Goal: Task Accomplishment & Management: Manage account settings

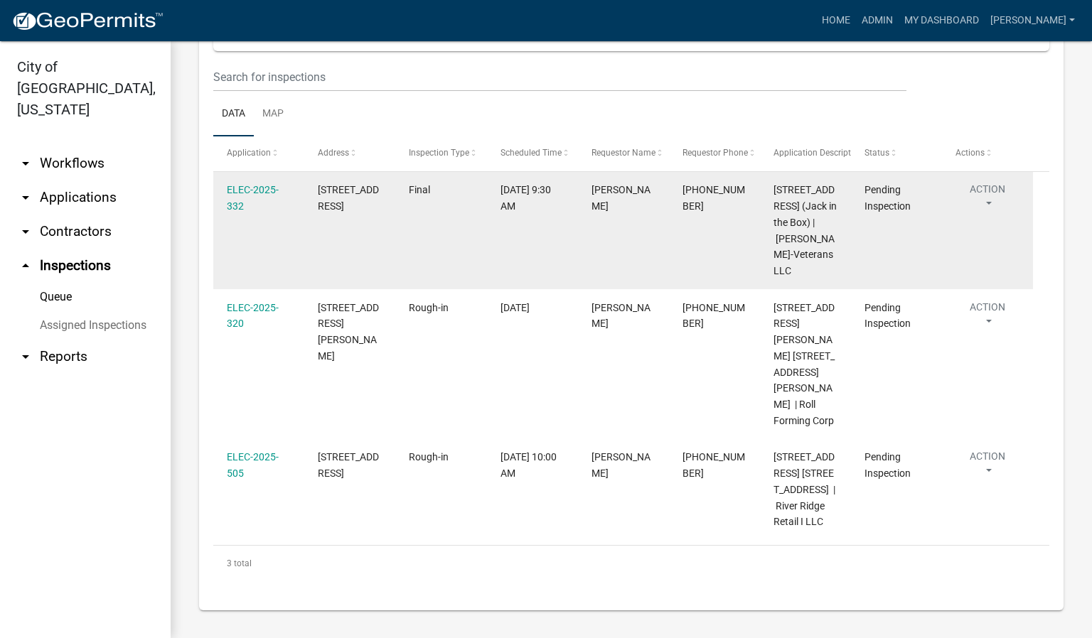
scroll to position [198, 0]
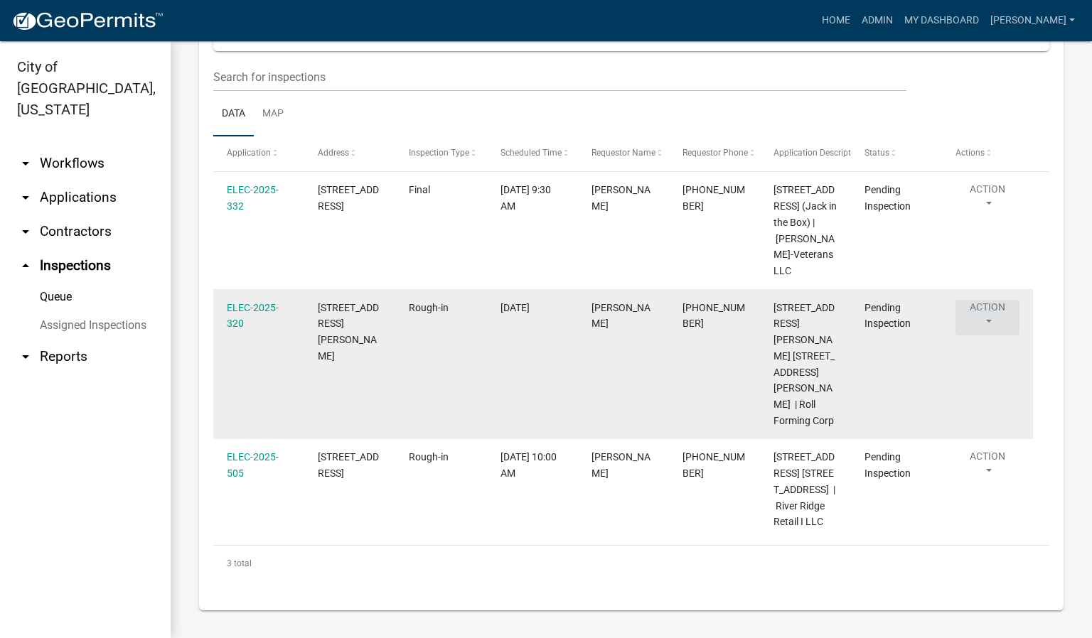
click at [986, 335] on button "Action" at bounding box center [987, 318] width 64 height 36
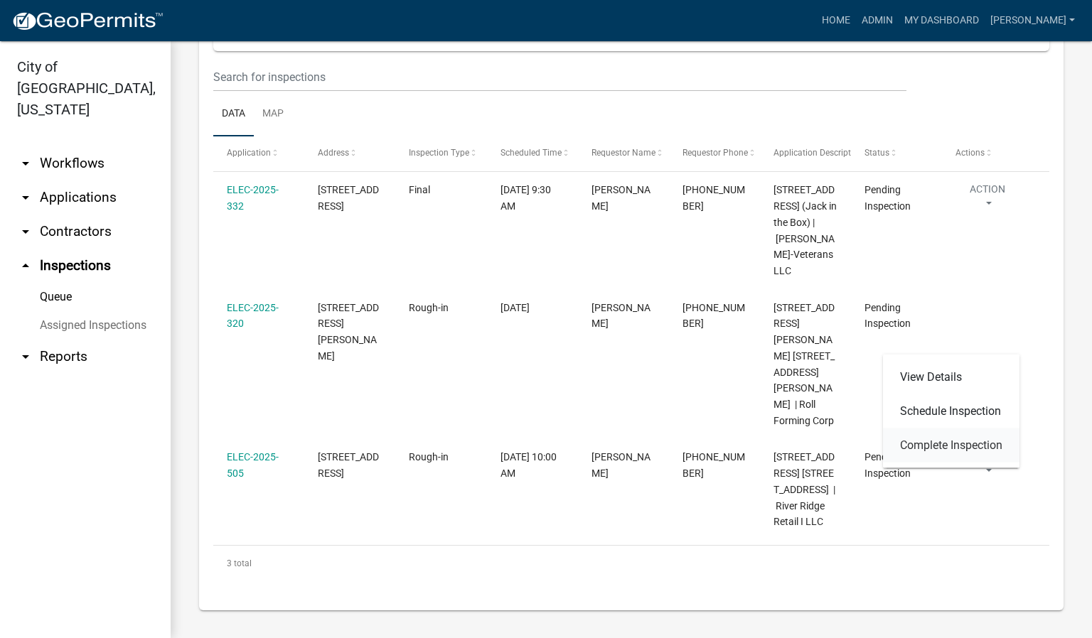
click at [968, 442] on link "Complete Inspection" at bounding box center [951, 446] width 136 height 34
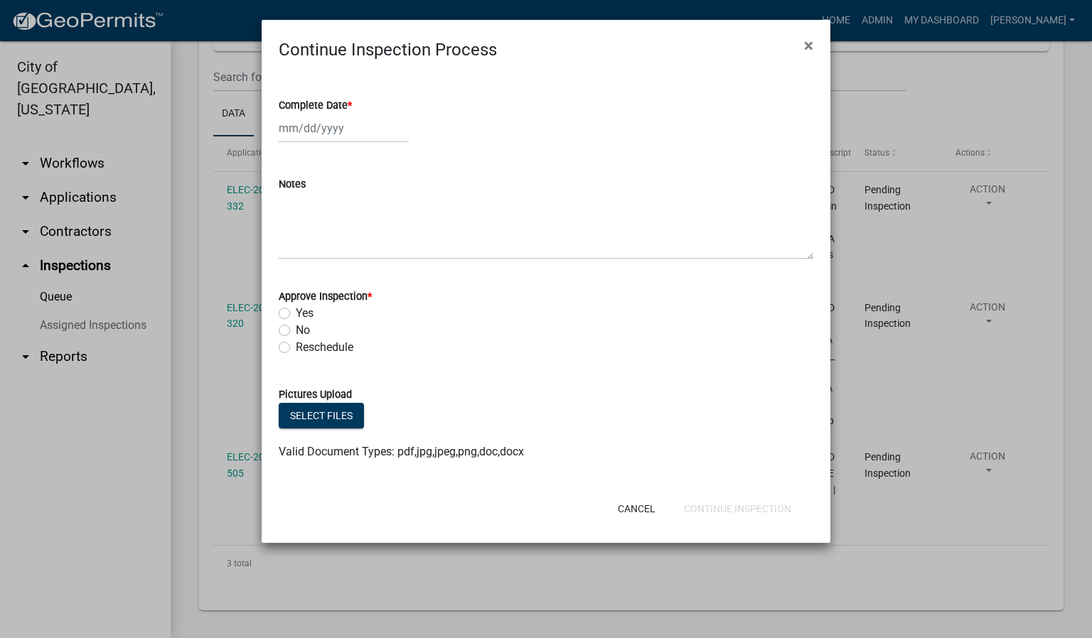
click at [350, 103] on span "*" at bounding box center [350, 106] width 4 height 12
click at [350, 114] on input "Complete Date *" at bounding box center [344, 128] width 130 height 29
select select "10"
select select "2025"
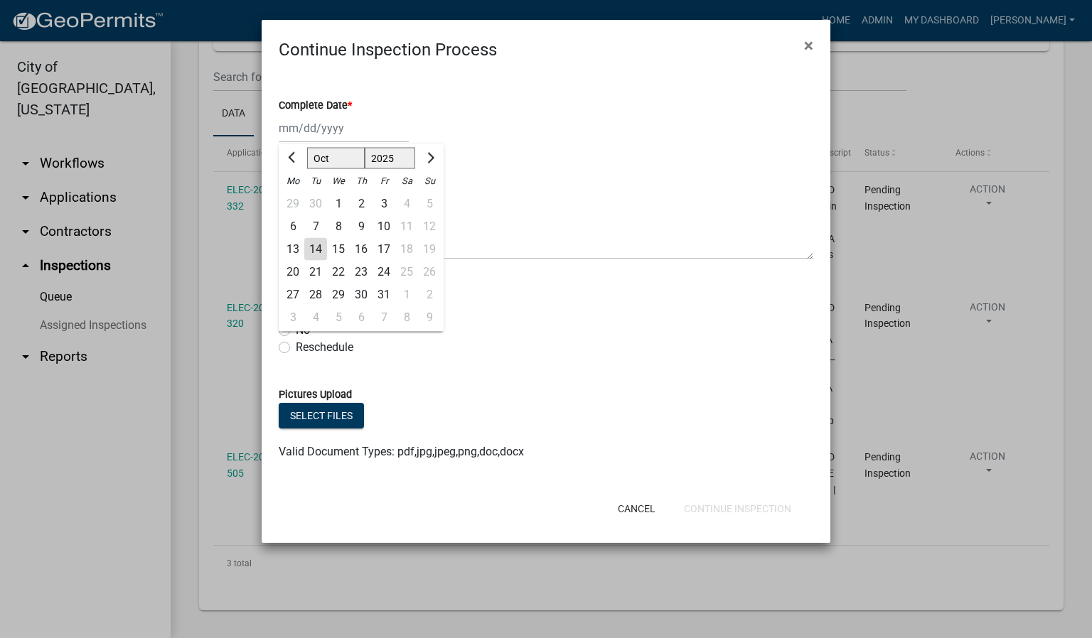
click at [321, 249] on div "14" at bounding box center [315, 249] width 23 height 23
type input "[DATE]"
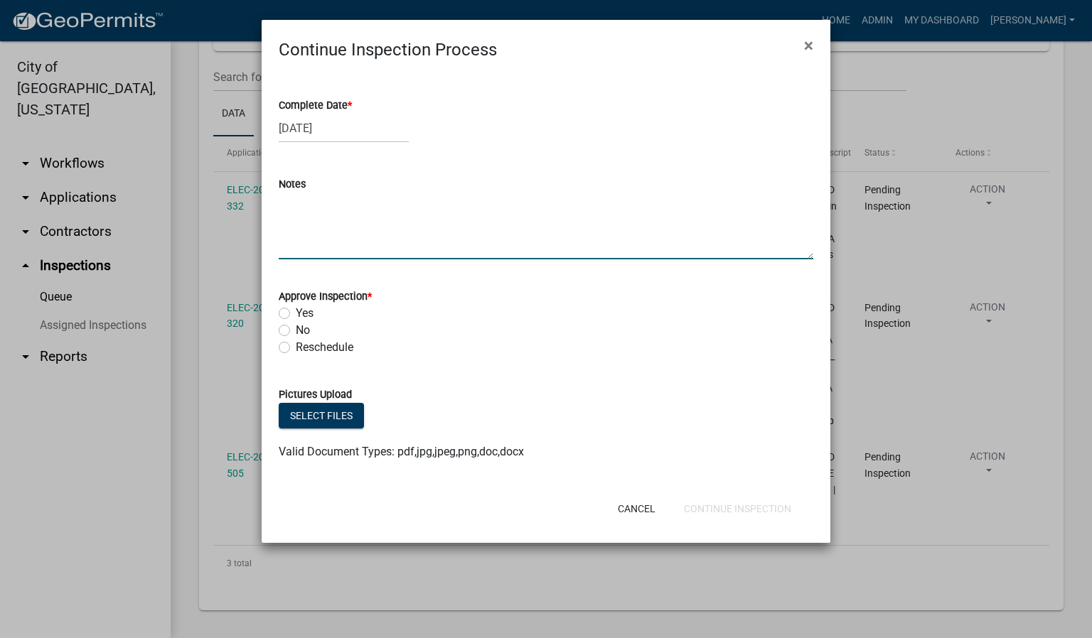
click at [305, 231] on textarea "Notes" at bounding box center [546, 226] width 534 height 67
type textarea "WALL IN ROOM # CMM."
click at [296, 313] on label "Yes" at bounding box center [305, 313] width 18 height 17
click at [296, 313] on input "Yes" at bounding box center [300, 309] width 9 height 9
radio input "true"
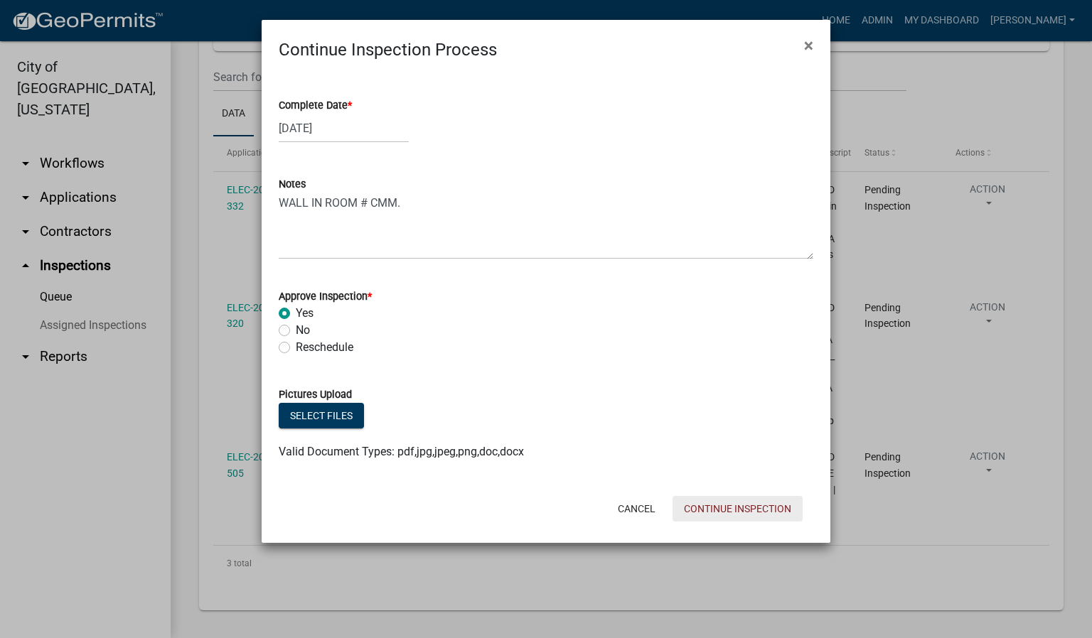
click at [756, 507] on button "Continue Inspection" at bounding box center [737, 509] width 130 height 26
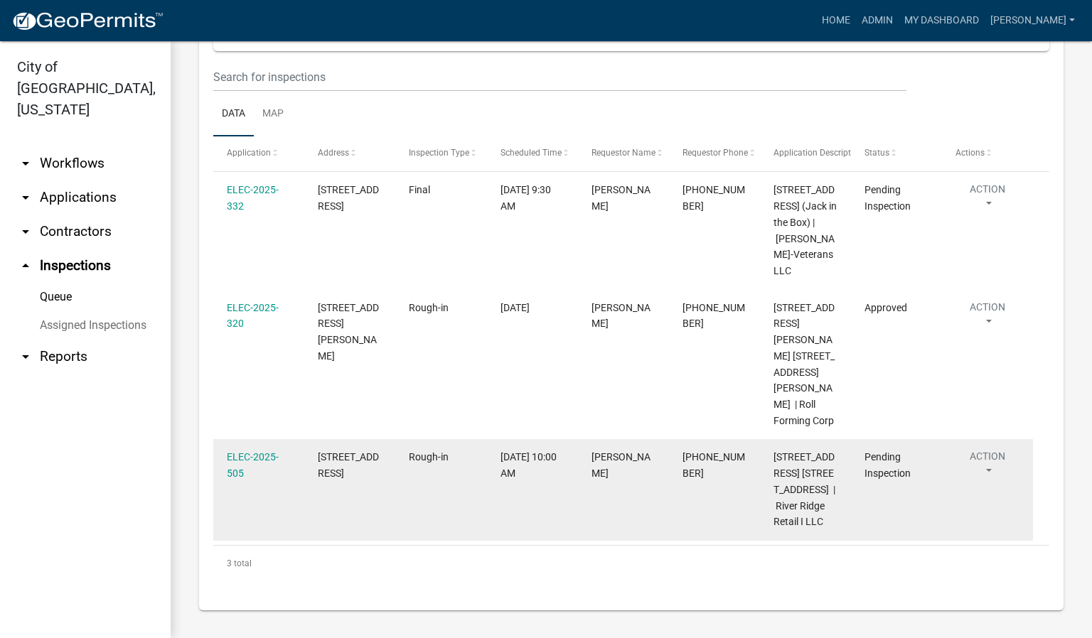
click at [986, 471] on button "Action" at bounding box center [987, 467] width 64 height 36
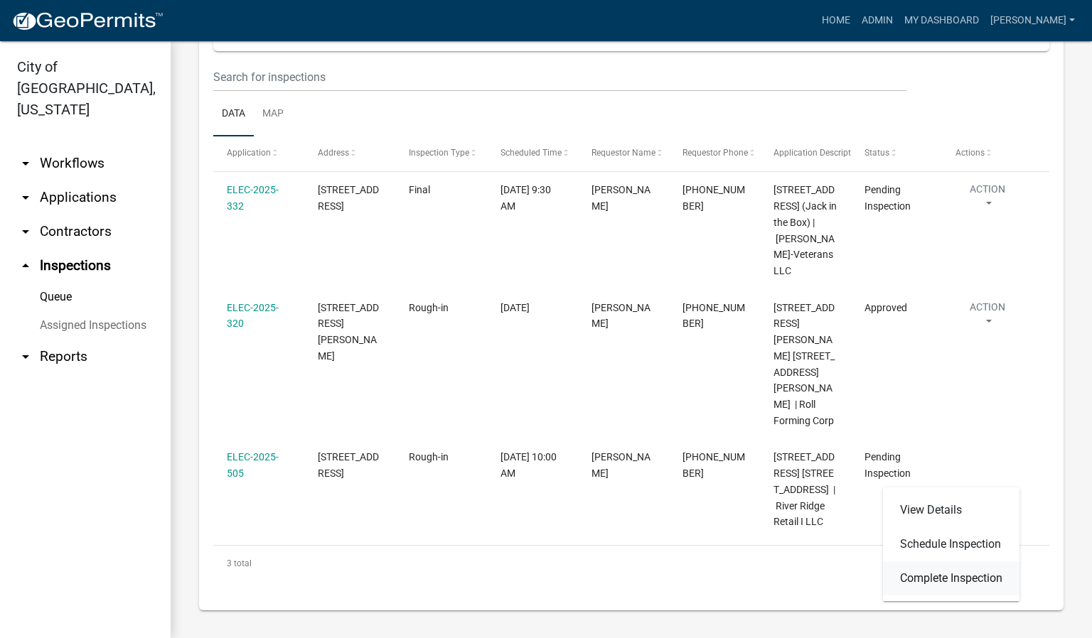
click at [918, 576] on link "Complete Inspection" at bounding box center [951, 578] width 136 height 34
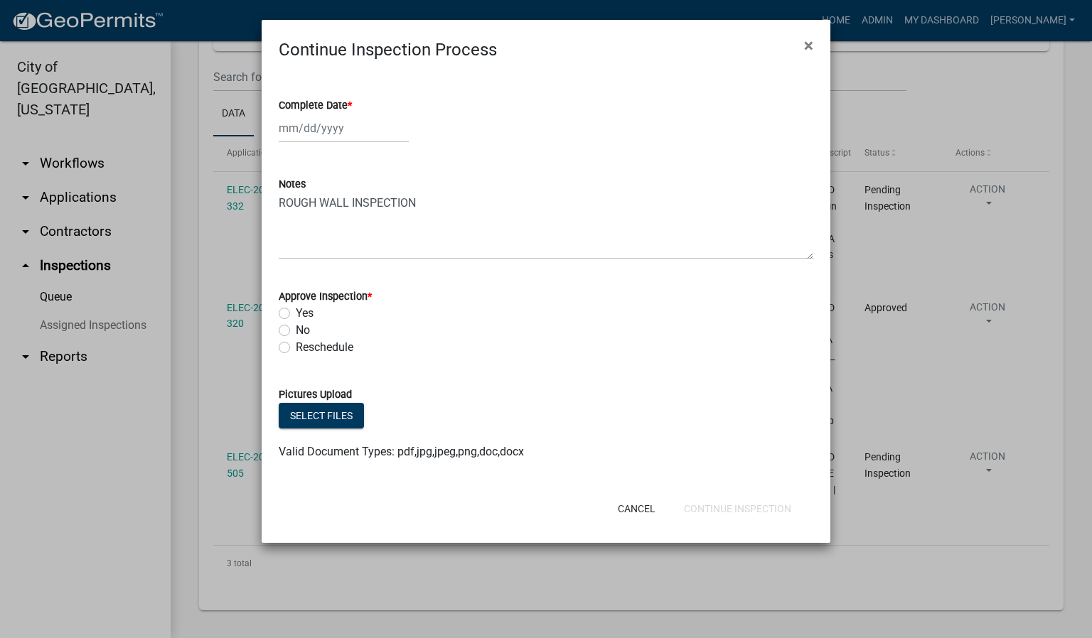
click at [350, 107] on span "*" at bounding box center [350, 106] width 4 height 12
click at [350, 114] on input "Complete Date *" at bounding box center [344, 128] width 130 height 29
select select "10"
select select "2025"
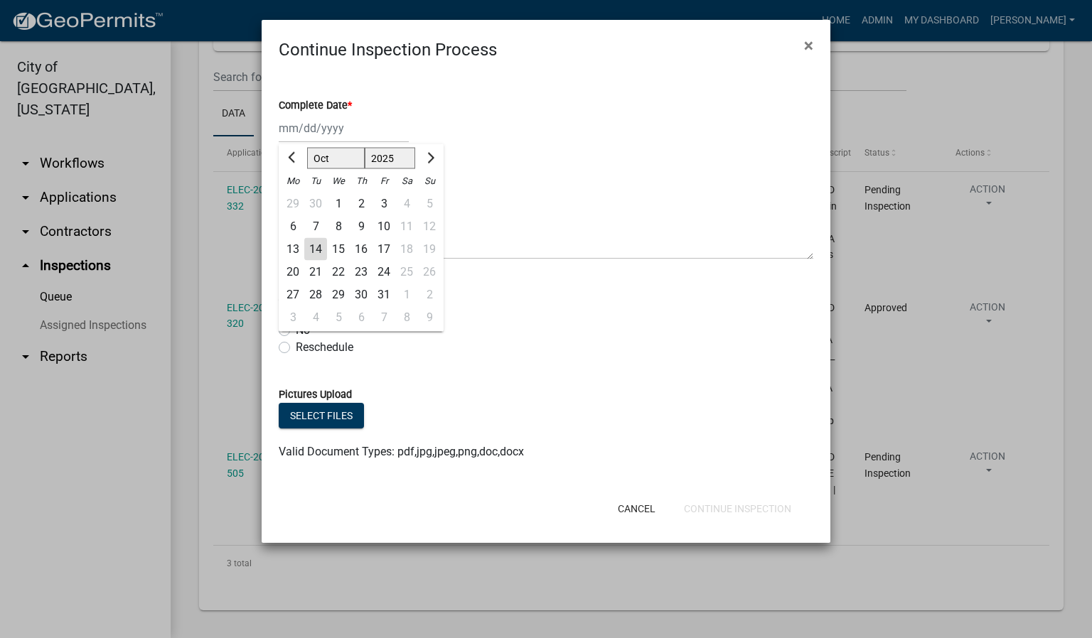
click at [318, 254] on div "14" at bounding box center [315, 249] width 23 height 23
type input "[DATE]"
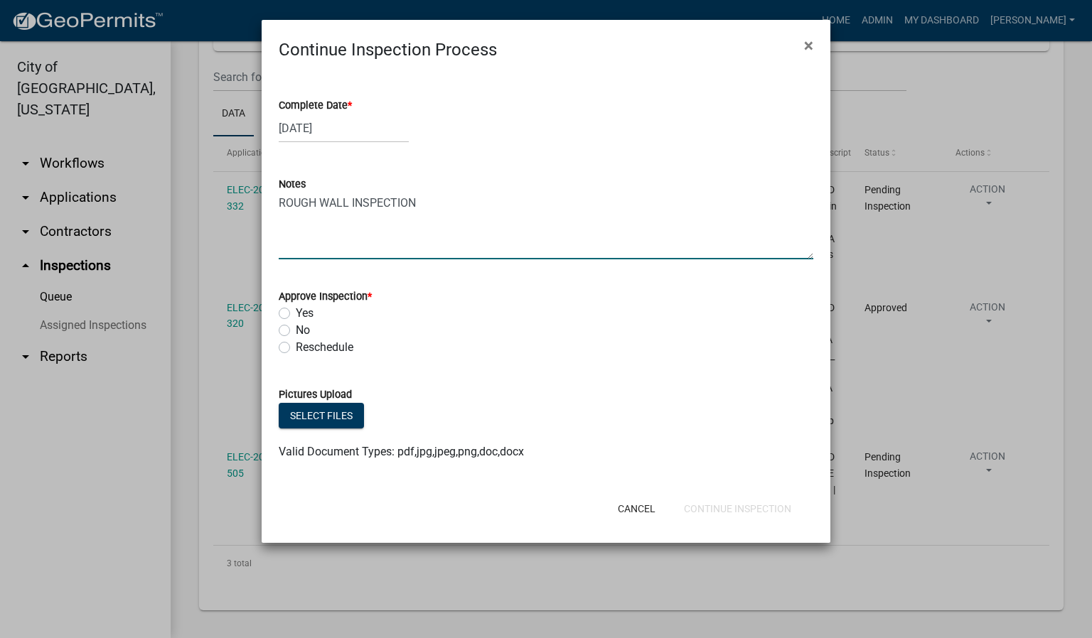
click at [444, 214] on textarea "ROUGH WALL INSPECTION" at bounding box center [546, 226] width 534 height 67
type textarea "ROUGH WALL INSPECTION. WALL"
drag, startPoint x: 284, startPoint y: 310, endPoint x: 296, endPoint y: 327, distance: 20.9
click at [296, 314] on label "Yes" at bounding box center [305, 313] width 18 height 17
click at [296, 314] on input "Yes" at bounding box center [300, 309] width 9 height 9
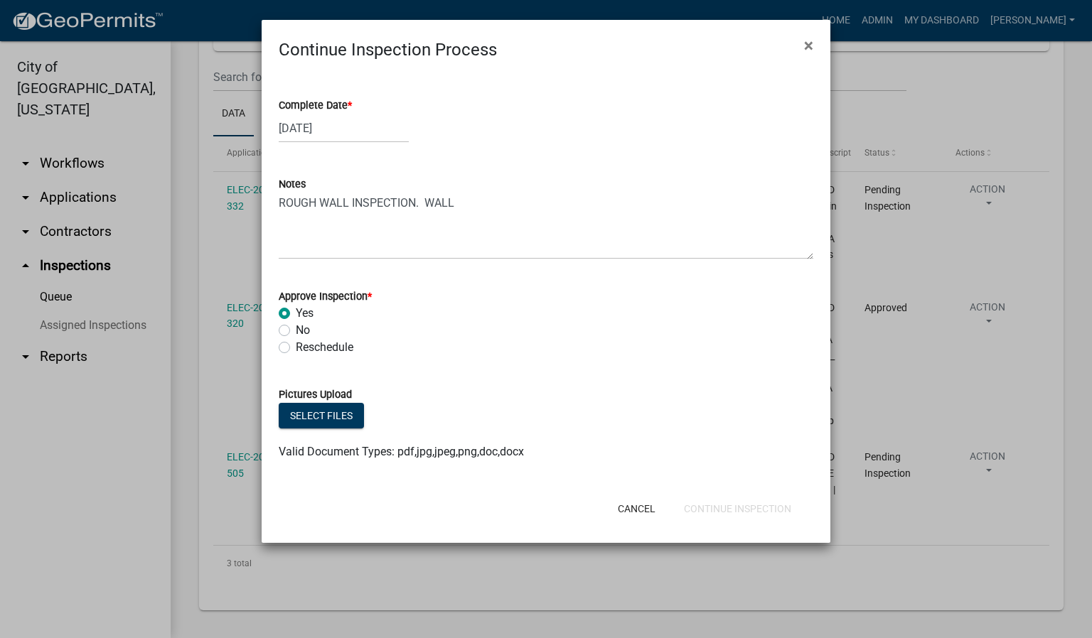
radio input "true"
click at [736, 505] on button "Continue Inspection" at bounding box center [737, 509] width 130 height 26
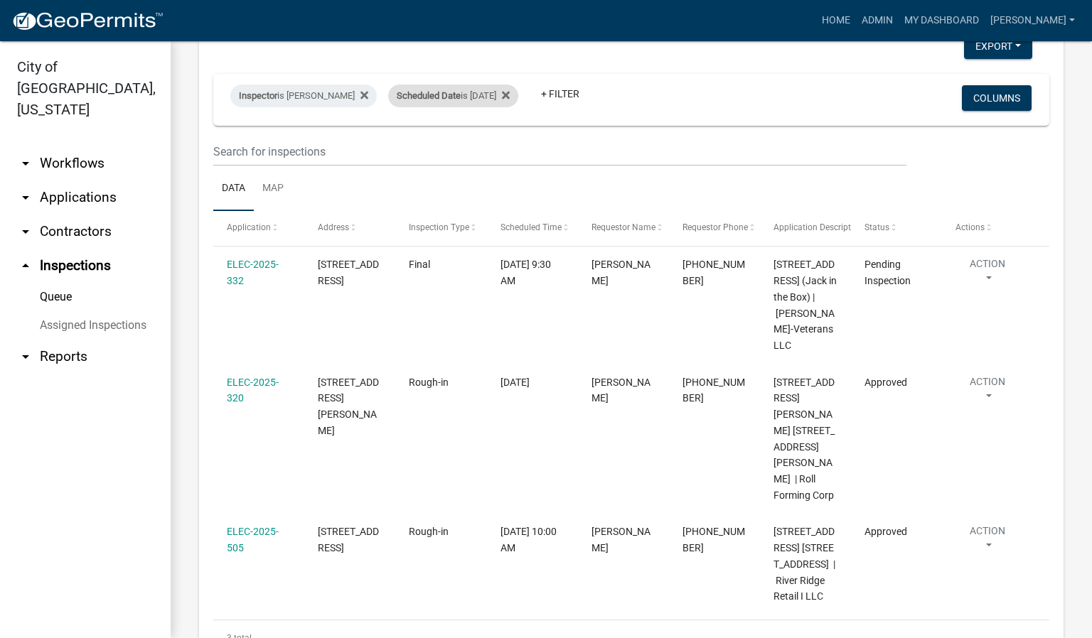
scroll to position [0, 0]
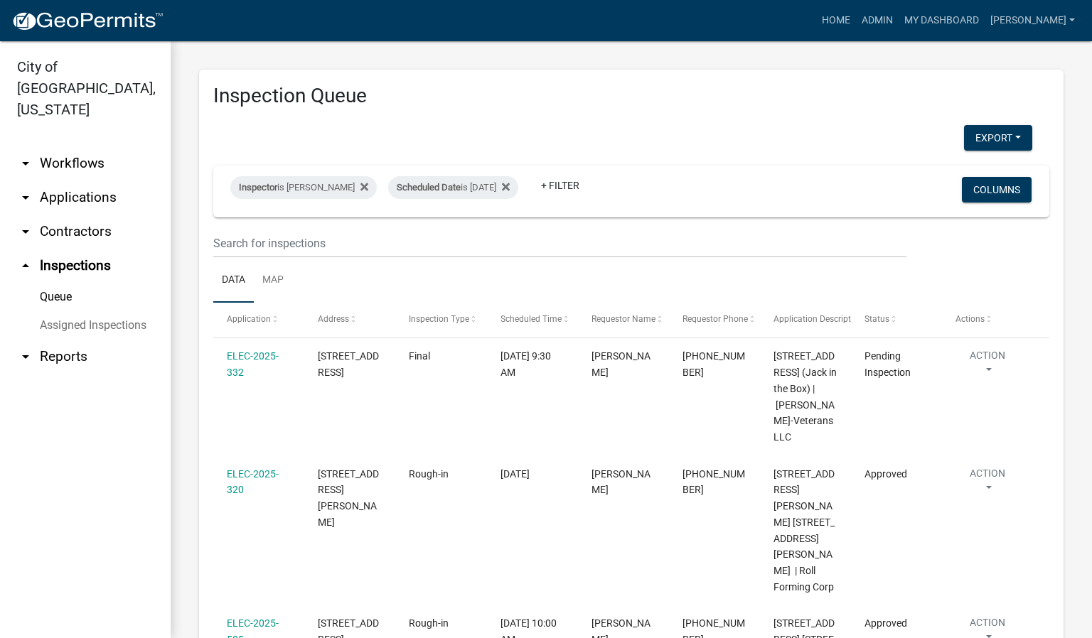
drag, startPoint x: 504, startPoint y: 181, endPoint x: 505, endPoint y: 203, distance: 22.1
click at [504, 183] on div "Scheduled Date is [DATE]" at bounding box center [453, 187] width 130 height 23
click at [501, 235] on input "[DATE]" at bounding box center [462, 240] width 100 height 29
type input "[DATE]"
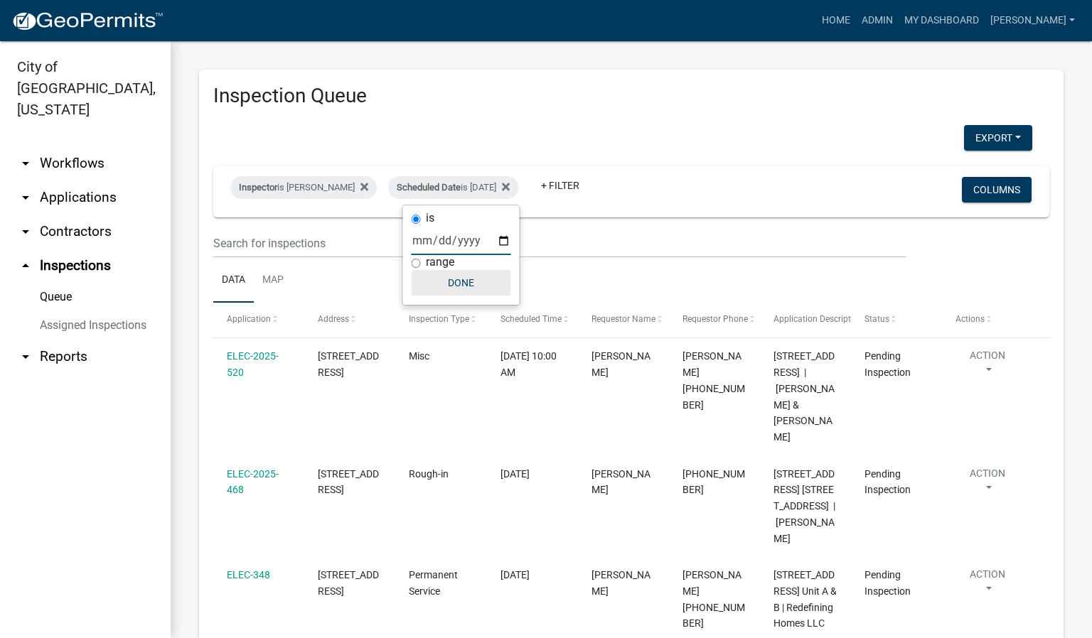
click at [450, 288] on button "Done" at bounding box center [462, 283] width 100 height 26
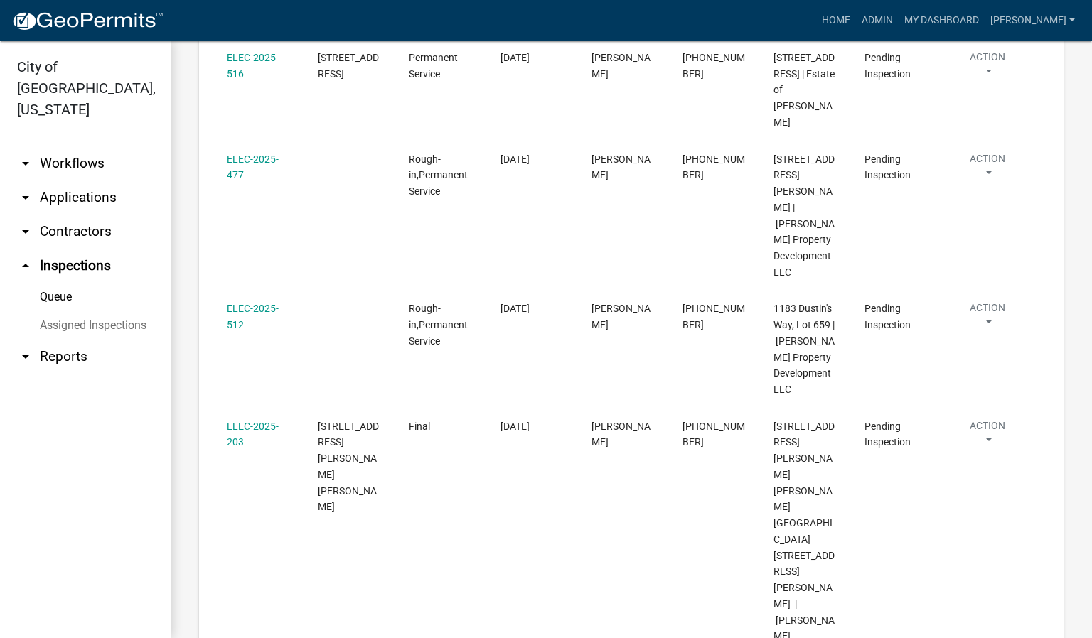
scroll to position [672, 0]
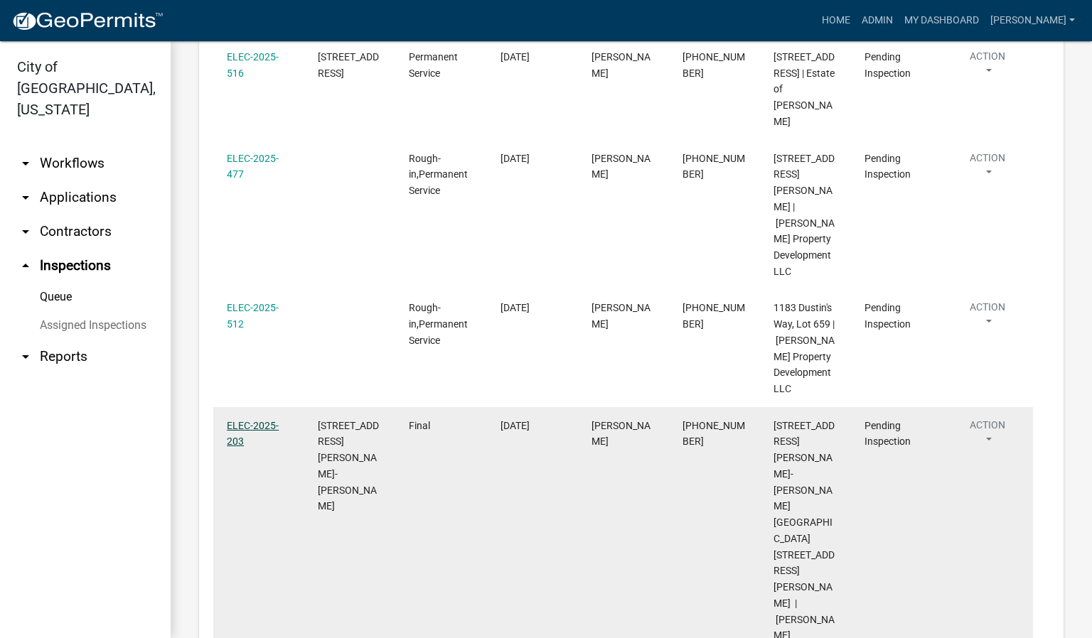
click at [227, 440] on link "ELEC-2025-203" at bounding box center [253, 434] width 52 height 28
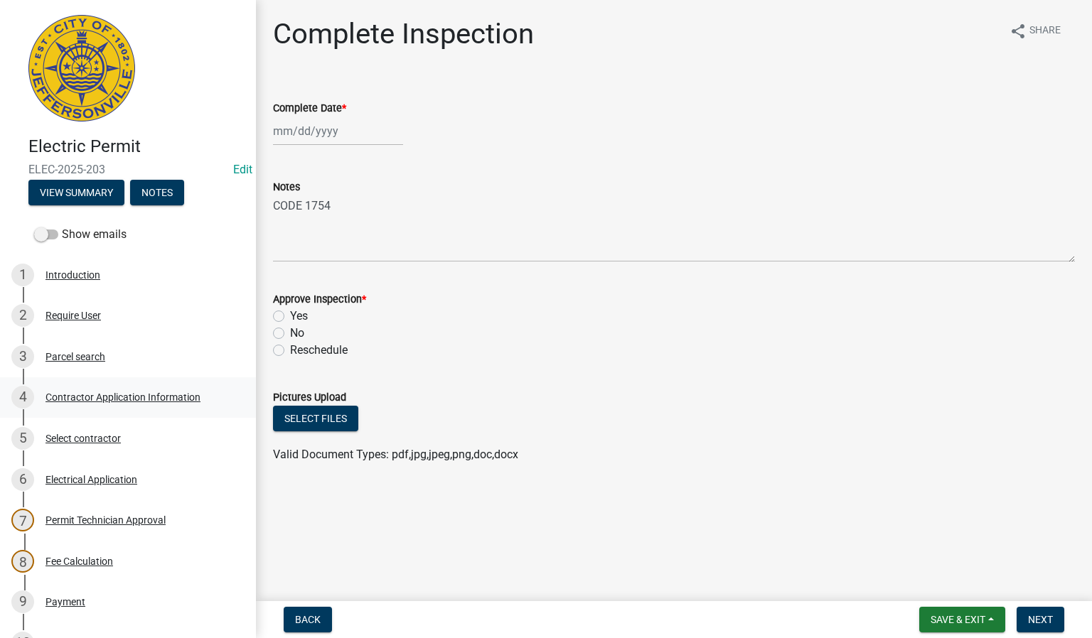
click at [96, 410] on link "4 Contractor Application Information" at bounding box center [128, 397] width 256 height 41
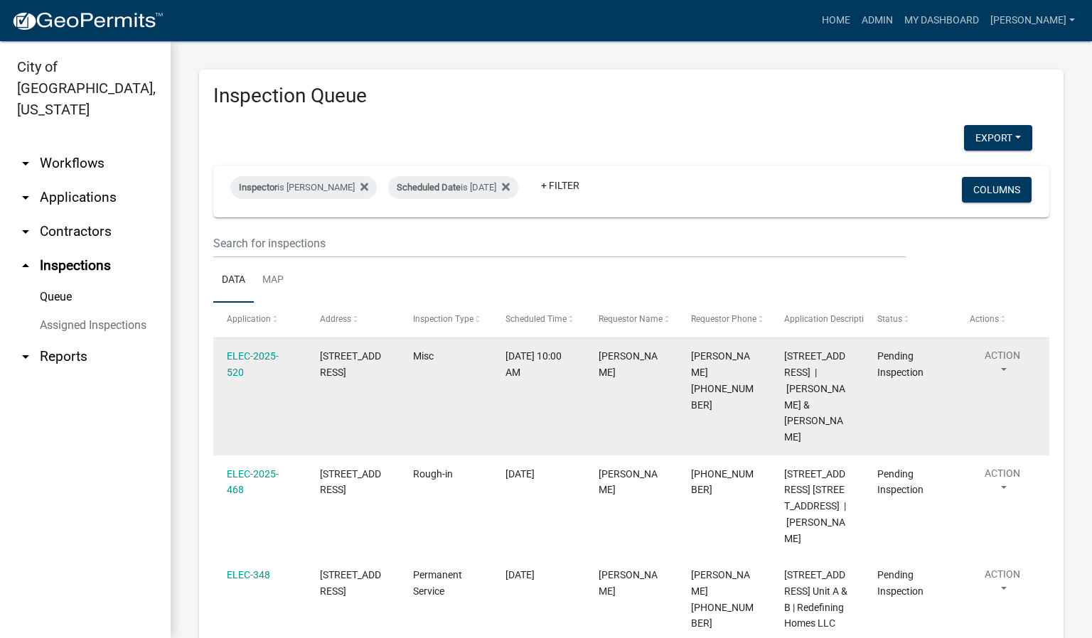
click at [241, 362] on div "ELEC-2025-520" at bounding box center [259, 364] width 65 height 33
click at [258, 361] on link "ELEC-2025-520" at bounding box center [253, 364] width 52 height 28
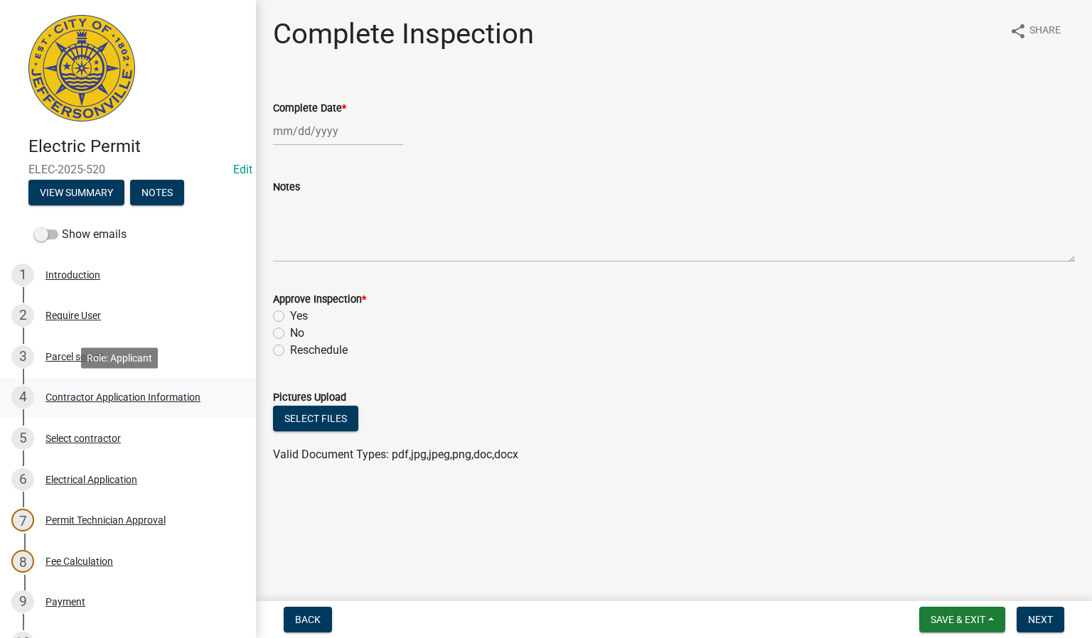
click at [90, 401] on div "Contractor Application Information" at bounding box center [122, 397] width 155 height 10
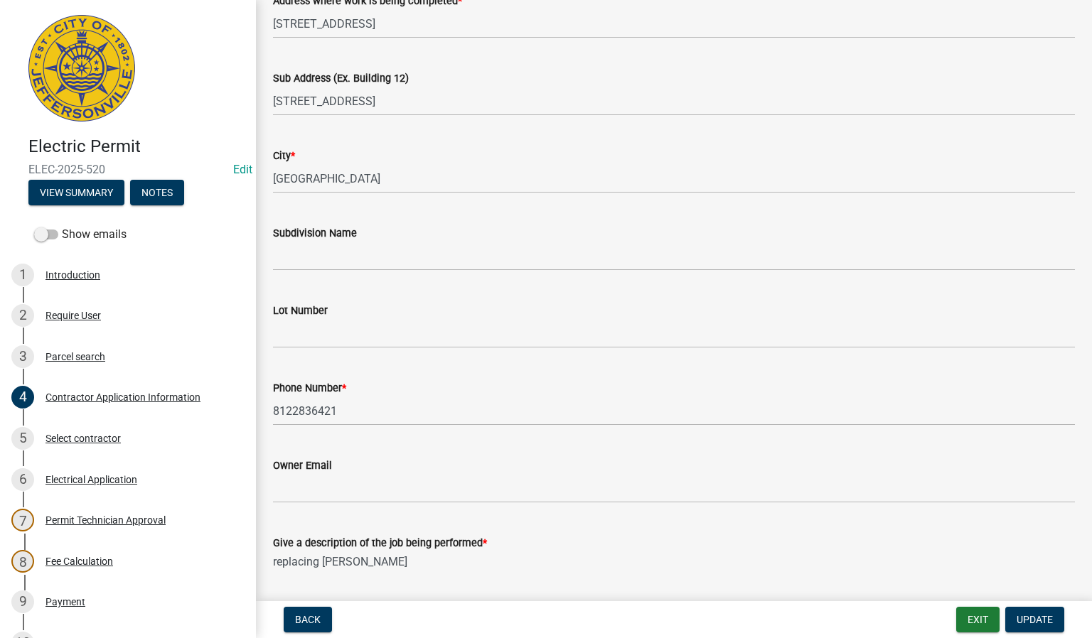
scroll to position [320, 0]
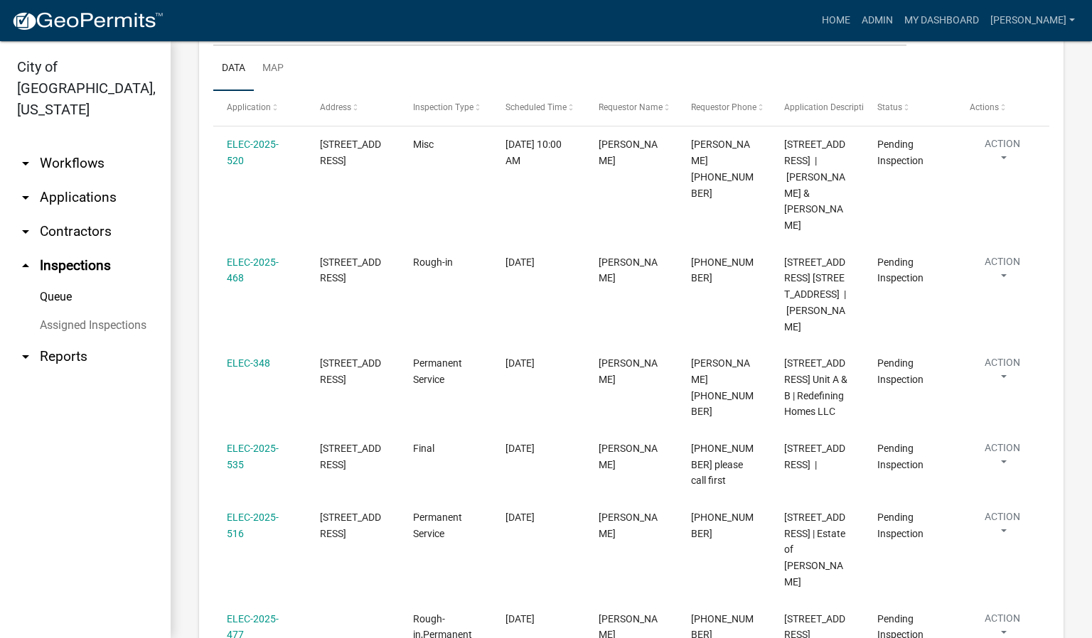
scroll to position [213, 0]
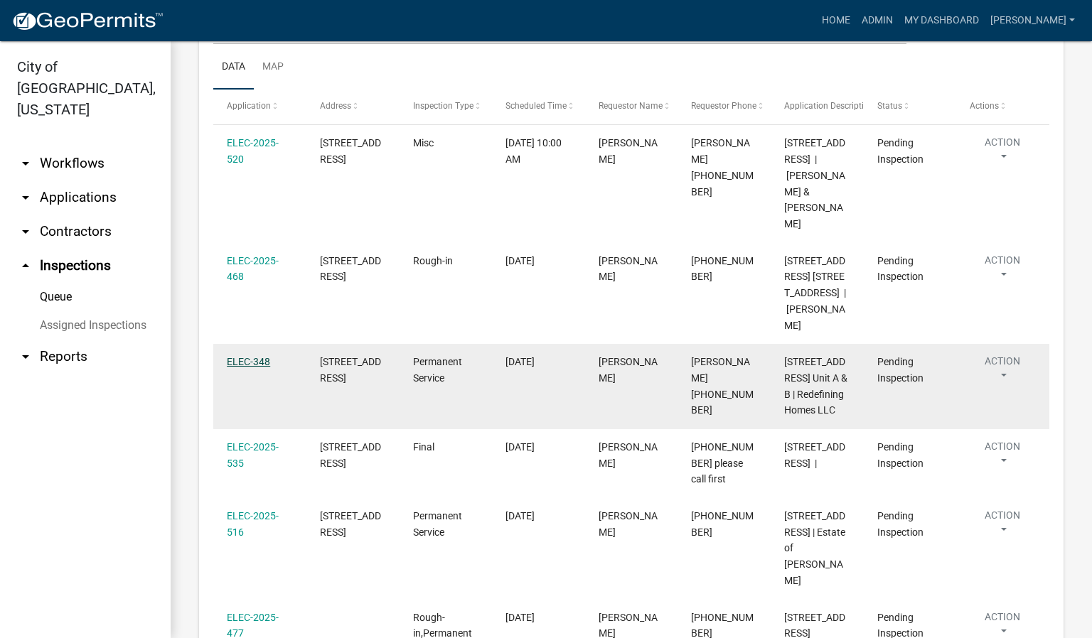
click at [258, 356] on link "ELEC-348" at bounding box center [248, 361] width 43 height 11
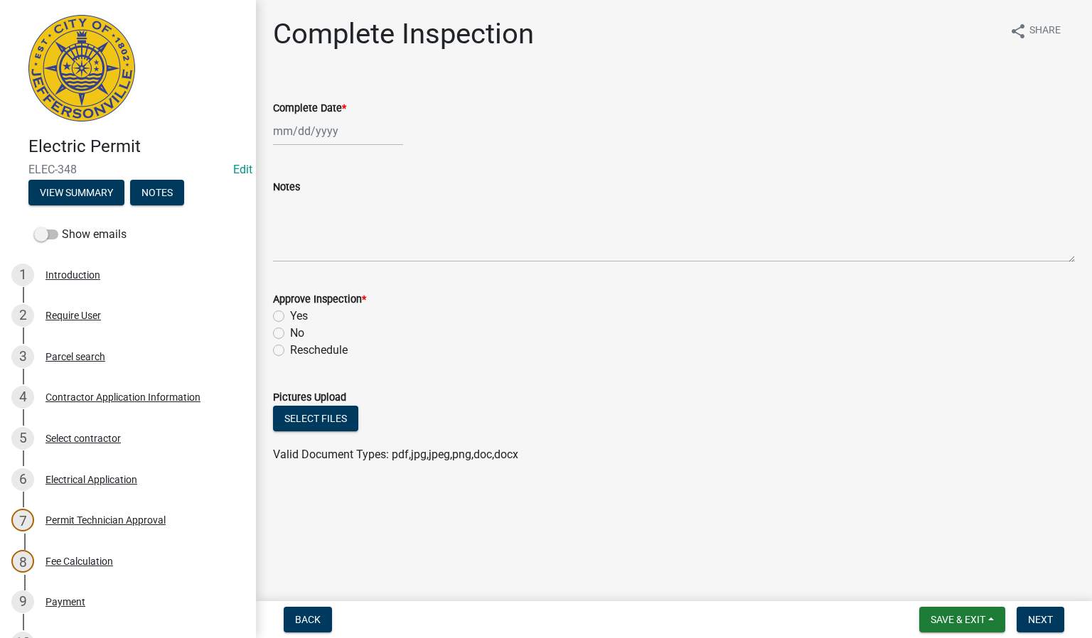
click at [128, 395] on div "Contractor Application Information" at bounding box center [122, 397] width 155 height 10
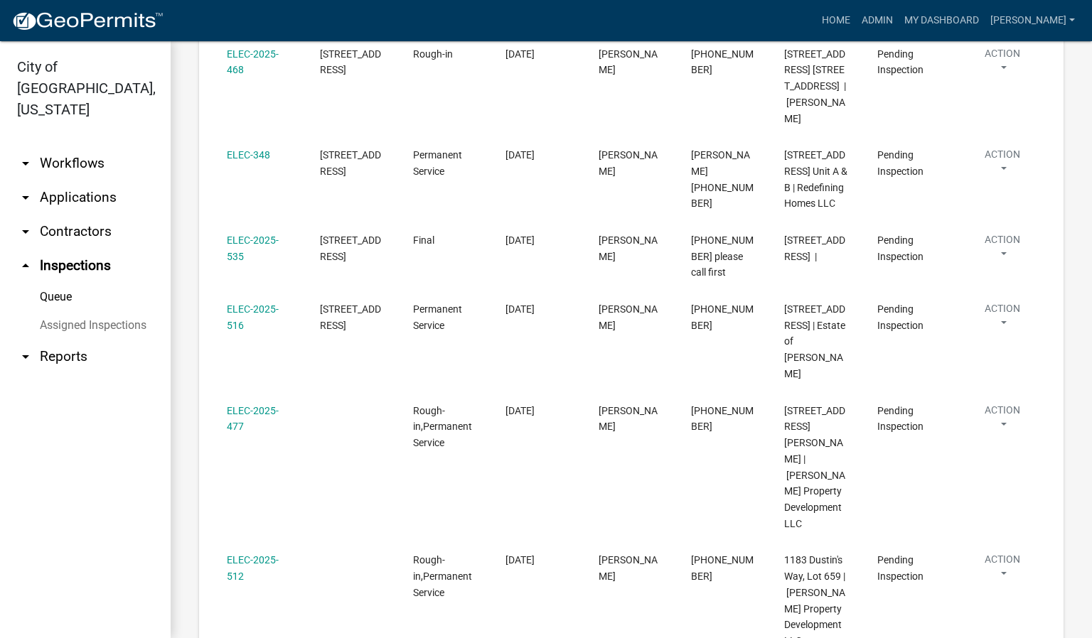
scroll to position [426, 0]
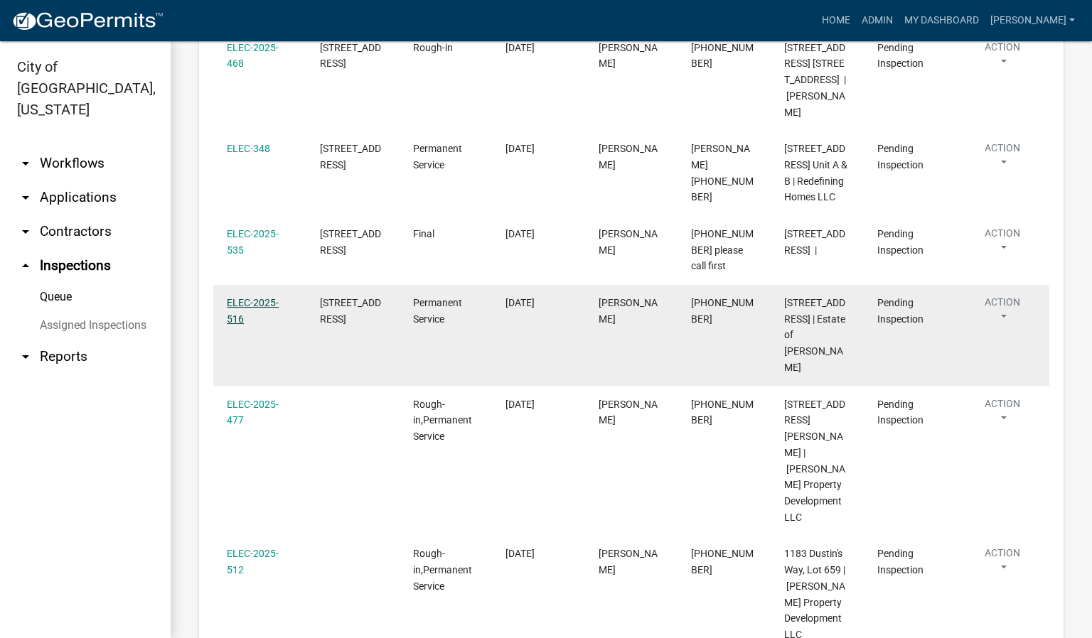
click at [267, 322] on link "ELEC-2025-516" at bounding box center [253, 311] width 52 height 28
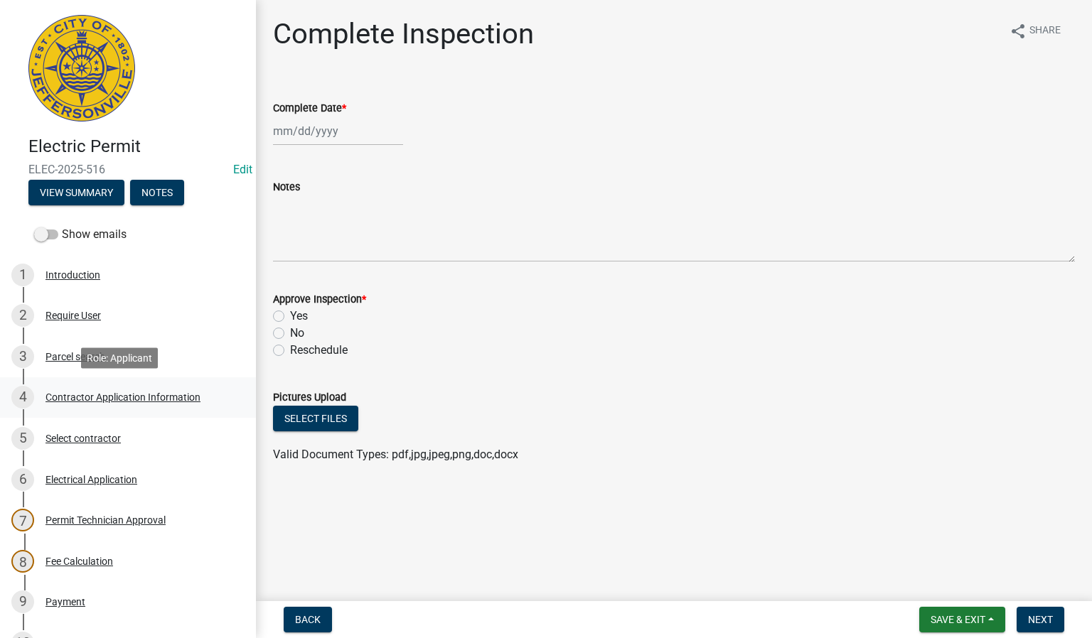
click at [176, 401] on div "Contractor Application Information" at bounding box center [122, 397] width 155 height 10
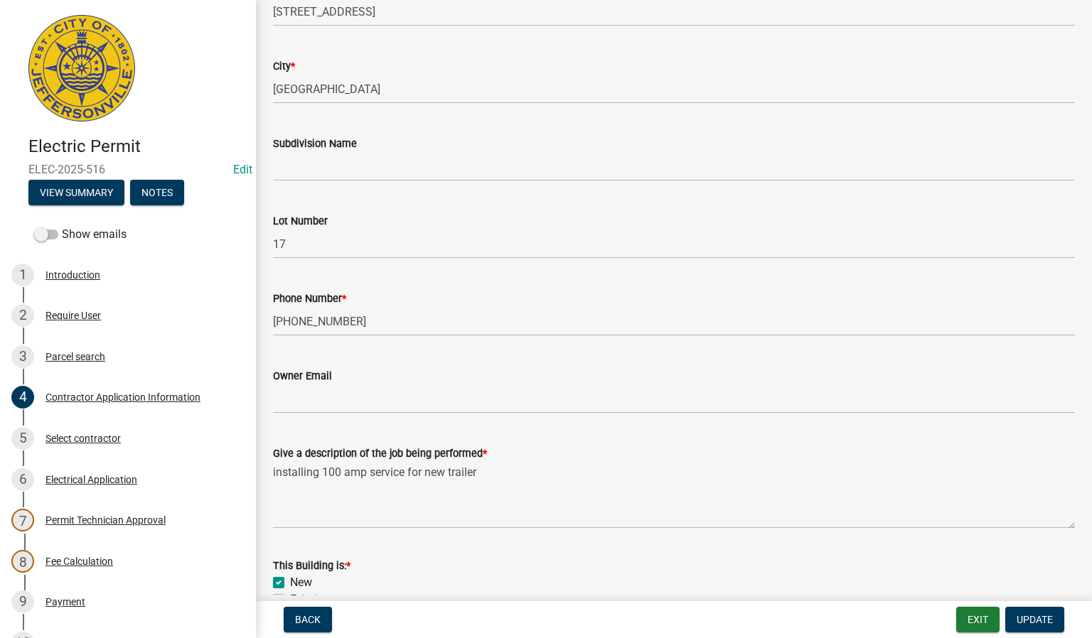
scroll to position [320, 0]
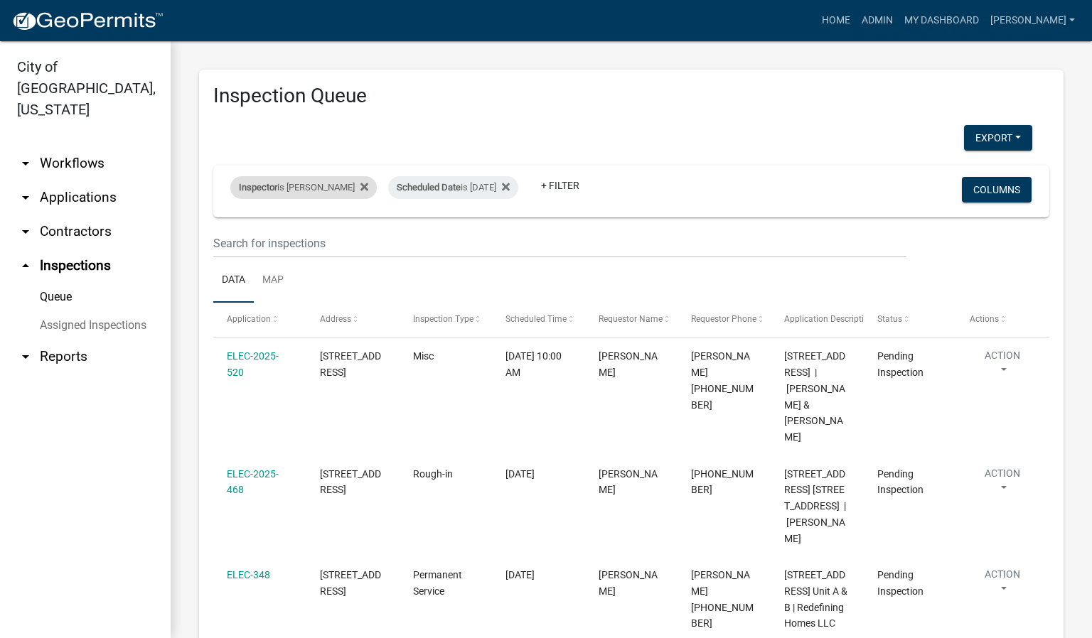
click at [345, 183] on div "Inspector is [PERSON_NAME]" at bounding box center [303, 187] width 146 height 23
click at [290, 254] on select "Select an option None [PERSON_NAME] [PERSON_NAME] [PERSON_NAME] [PERSON_NAME] […" at bounding box center [301, 255] width 142 height 29
select select "13c97fbc-c819-4cee-844a-0db3d3c4db95"
click at [232, 241] on select "Select an option None [PERSON_NAME] [PERSON_NAME] [PERSON_NAME] [PERSON_NAME] […" at bounding box center [301, 255] width 142 height 29
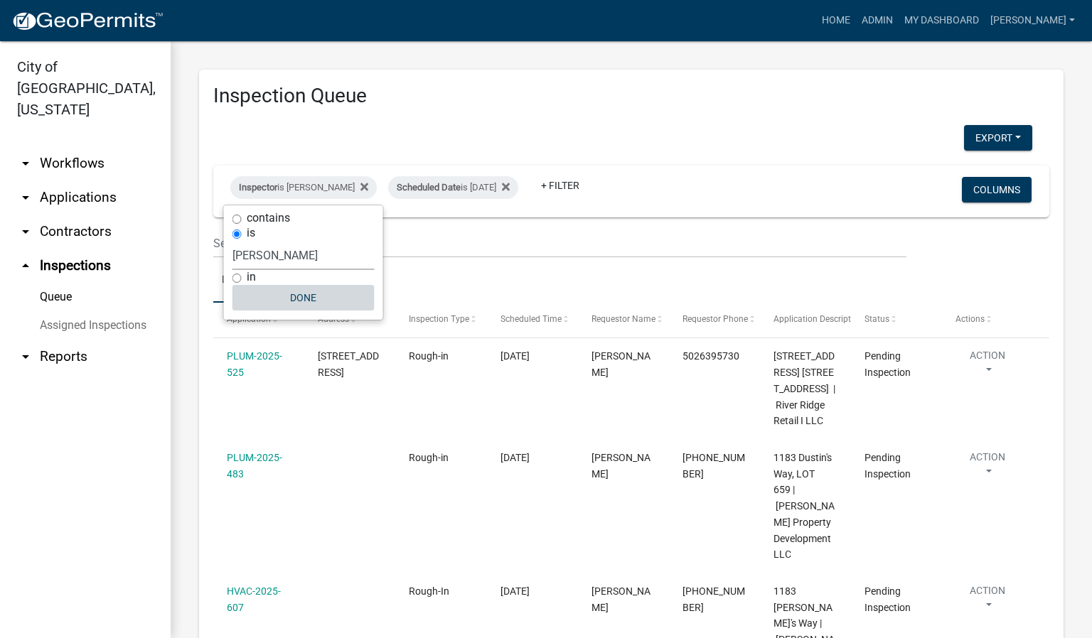
click at [313, 293] on button "Done" at bounding box center [303, 298] width 142 height 26
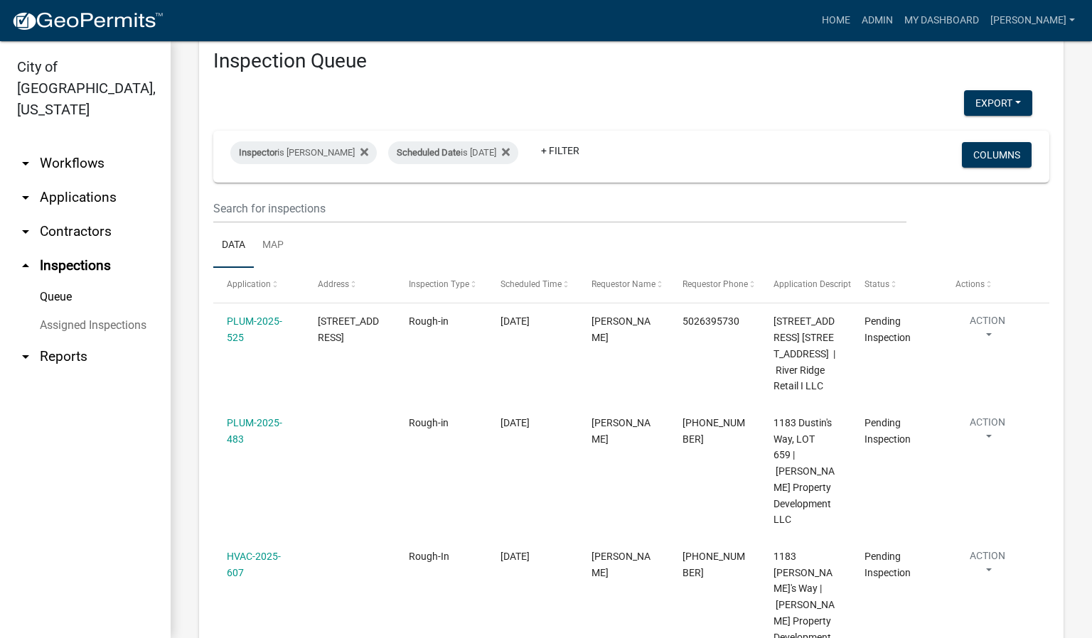
scroll to position [33, 0]
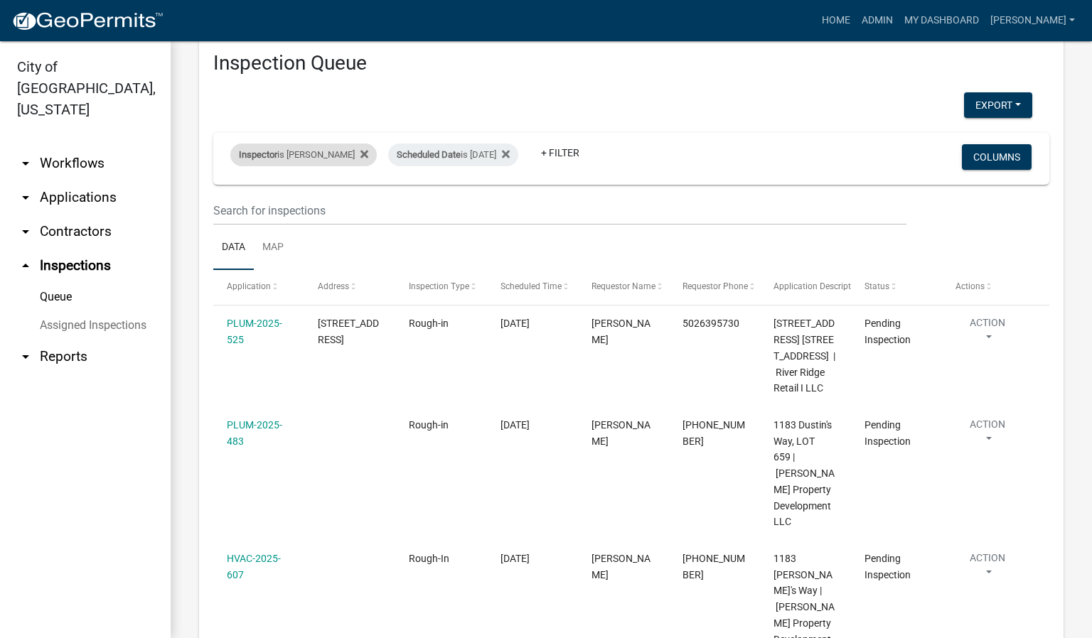
click at [342, 154] on div "Inspector is [PERSON_NAME]" at bounding box center [303, 155] width 146 height 23
click at [306, 222] on select "Select an option None [PERSON_NAME] [PERSON_NAME] [PERSON_NAME] [PERSON_NAME] […" at bounding box center [303, 222] width 142 height 29
select select "fdb3bcc6-ce93-4663-8a18-5c08884dd177"
click at [232, 208] on select "Select an option None [PERSON_NAME] [PERSON_NAME] [PERSON_NAME] [PERSON_NAME] […" at bounding box center [303, 222] width 142 height 29
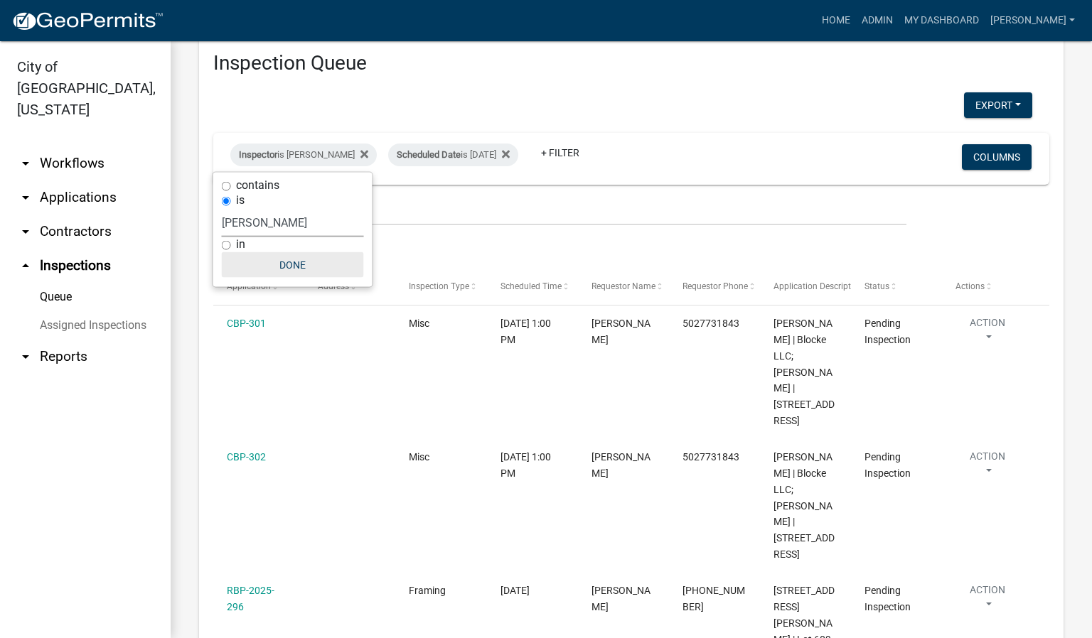
click at [299, 260] on button "Done" at bounding box center [293, 265] width 142 height 26
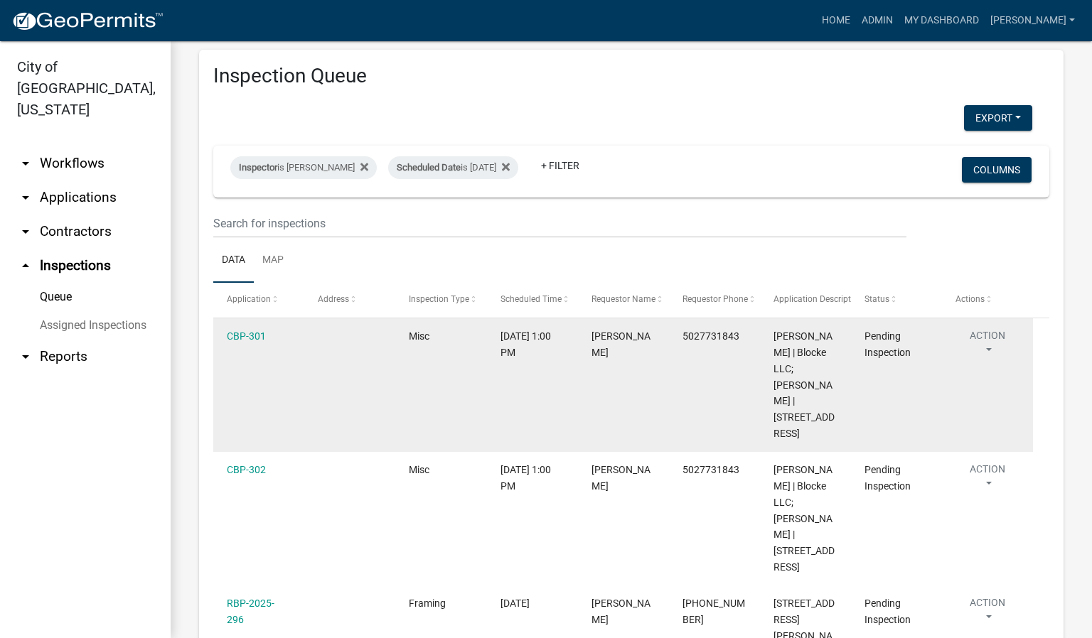
scroll to position [13, 0]
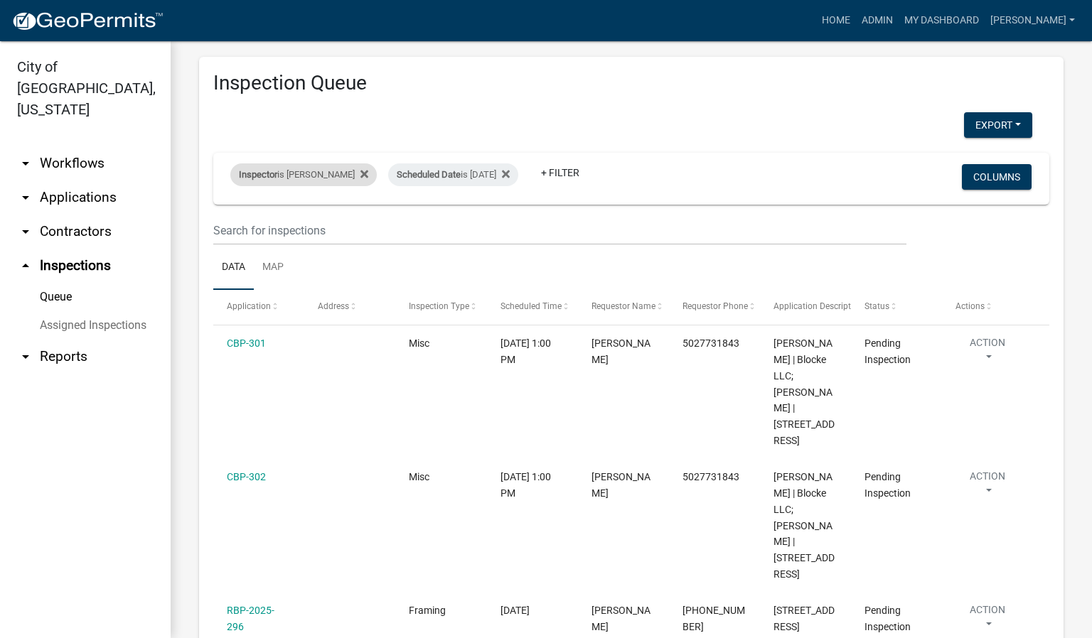
click at [309, 175] on div "Inspector is [PERSON_NAME]" at bounding box center [303, 174] width 146 height 23
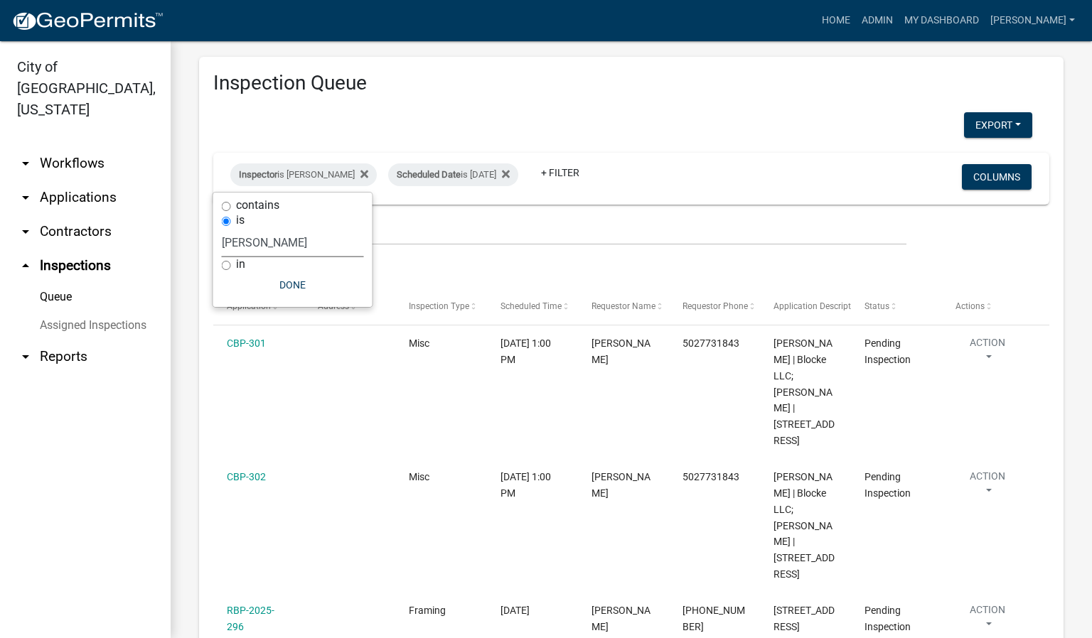
click at [249, 245] on select "Select an option None [PERSON_NAME] [PERSON_NAME] [PERSON_NAME] [PERSON_NAME] […" at bounding box center [293, 242] width 142 height 29
select select "36a8b8f0-2ef8-43e9-ae06-718f51af8d36"
click at [230, 228] on select "Select an option None [PERSON_NAME] [PERSON_NAME] [PERSON_NAME] [PERSON_NAME] […" at bounding box center [293, 242] width 142 height 29
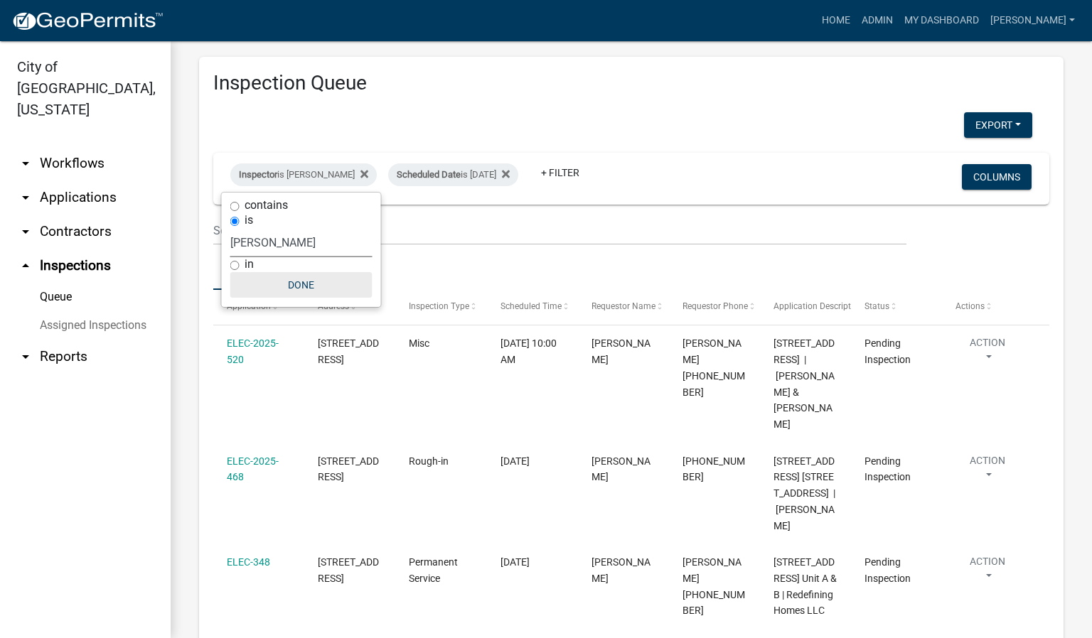
click at [290, 289] on button "Done" at bounding box center [301, 285] width 142 height 26
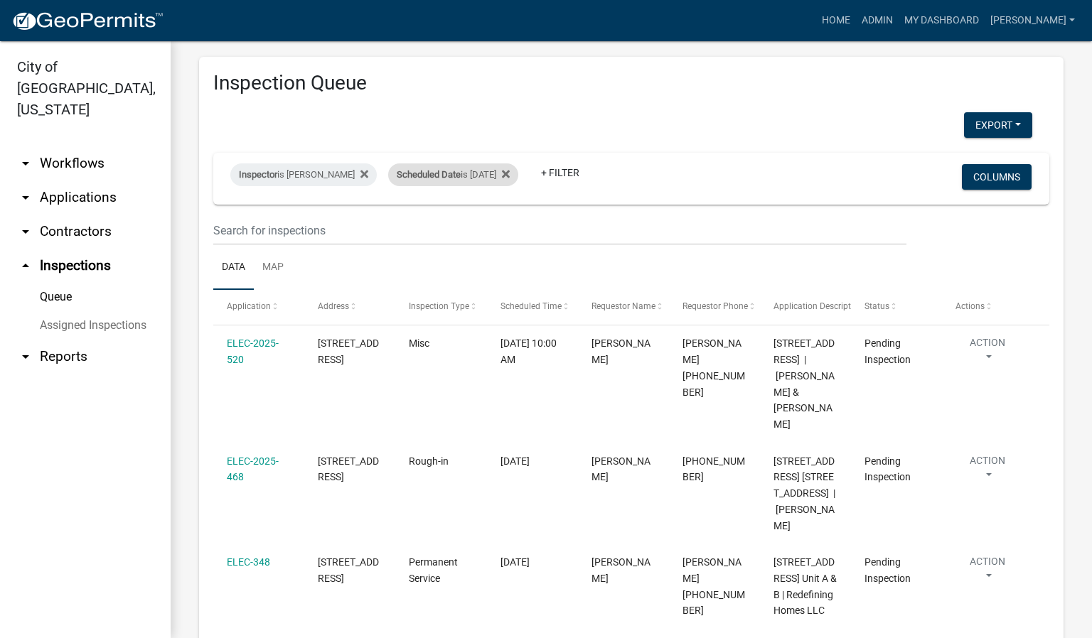
drag, startPoint x: 1013, startPoint y: 41, endPoint x: 505, endPoint y: 177, distance: 526.2
click at [505, 177] on div "Scheduled Date is [DATE]" at bounding box center [453, 174] width 130 height 23
click at [504, 228] on input "[DATE]" at bounding box center [462, 227] width 100 height 29
type input "[DATE]"
